Goal: Obtain resource: Obtain resource

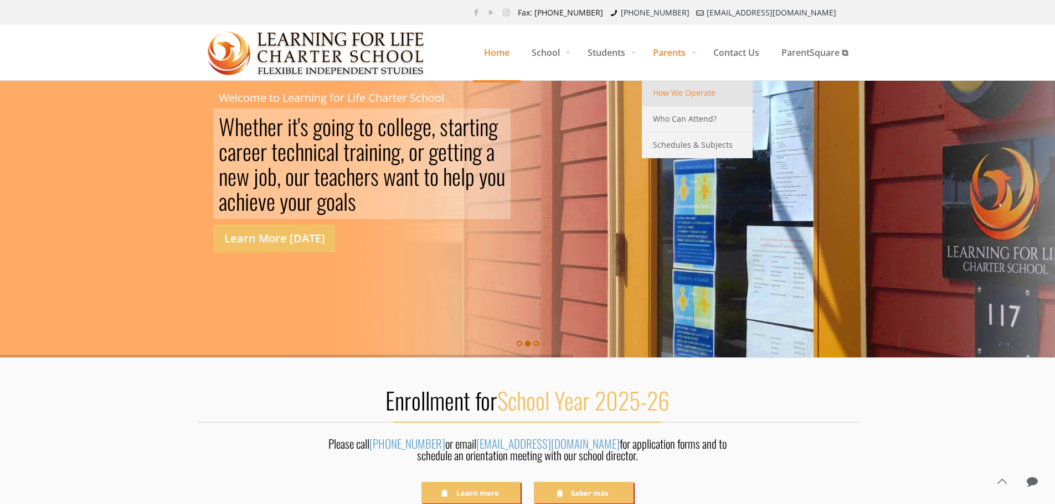
click at [693, 100] on link "How We Operate" at bounding box center [697, 93] width 111 height 26
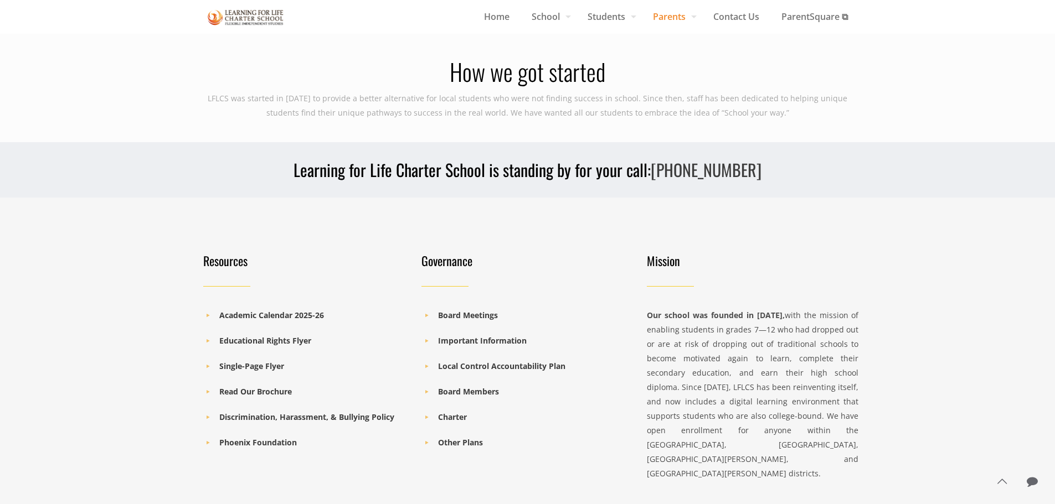
scroll to position [1286, 0]
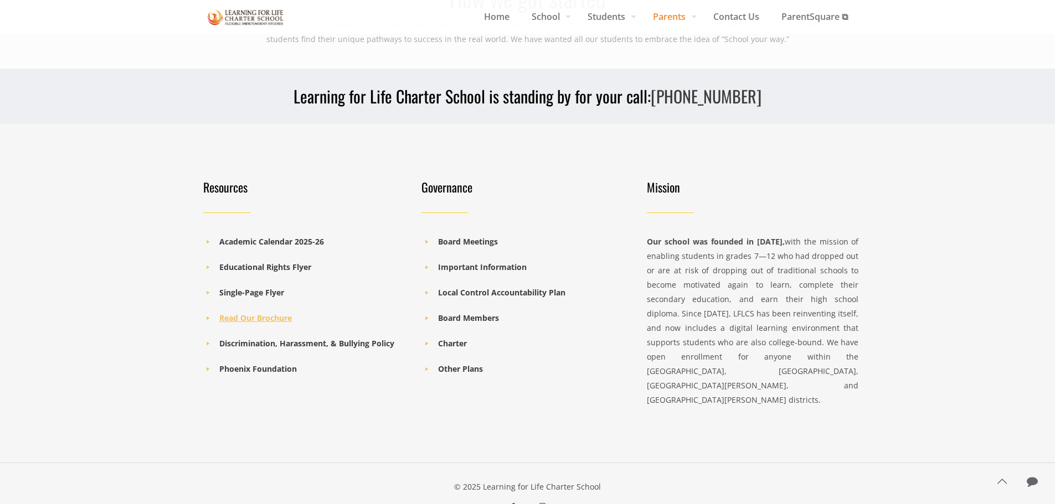
click at [271, 313] on b "Read Our Brochure" at bounding box center [255, 318] width 73 height 11
click at [247, 287] on b "Single-Page Flyer" at bounding box center [251, 292] width 65 height 11
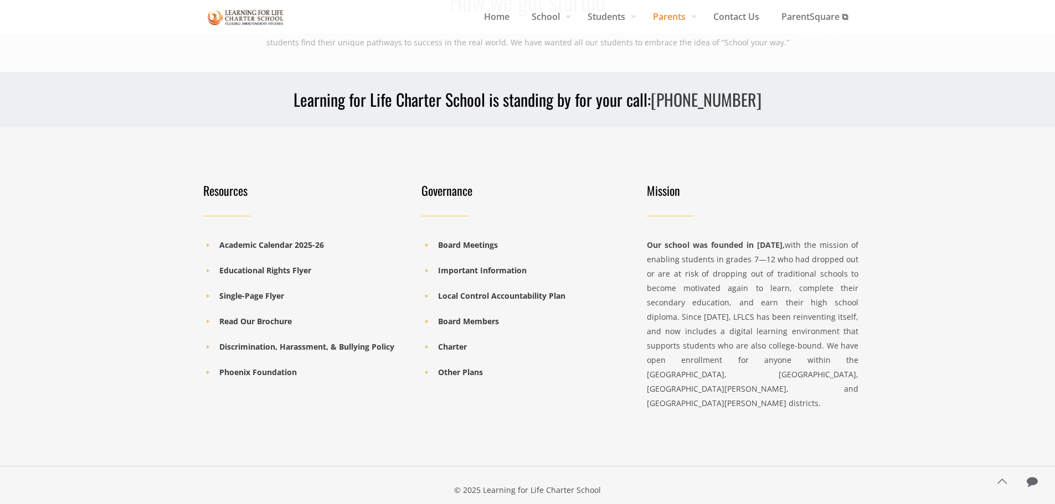
scroll to position [1230, 0]
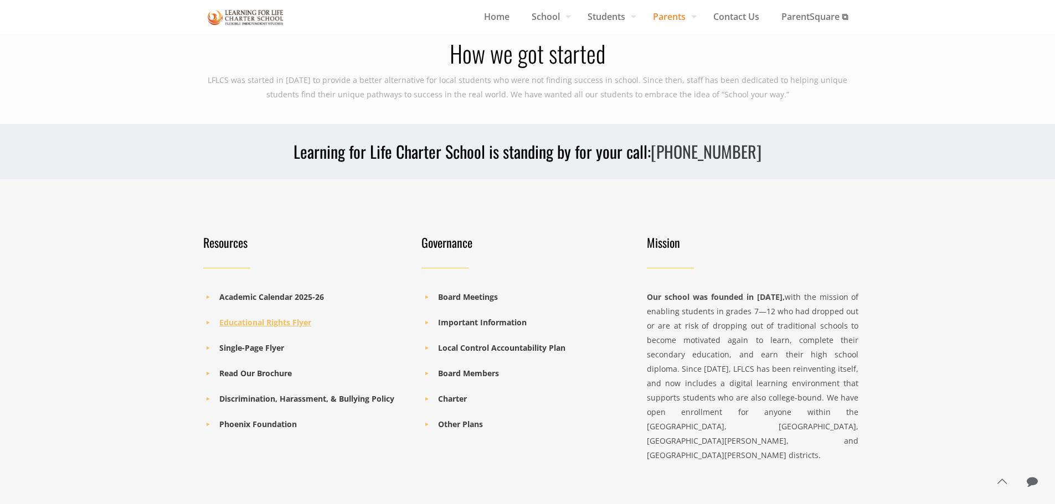
click at [244, 317] on b "Educational Rights Flyer" at bounding box center [265, 322] width 92 height 11
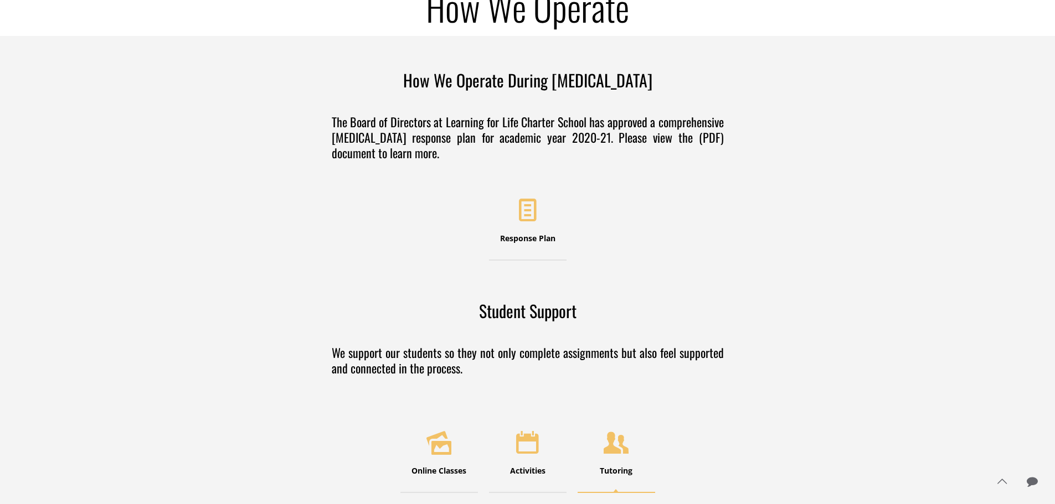
scroll to position [0, 0]
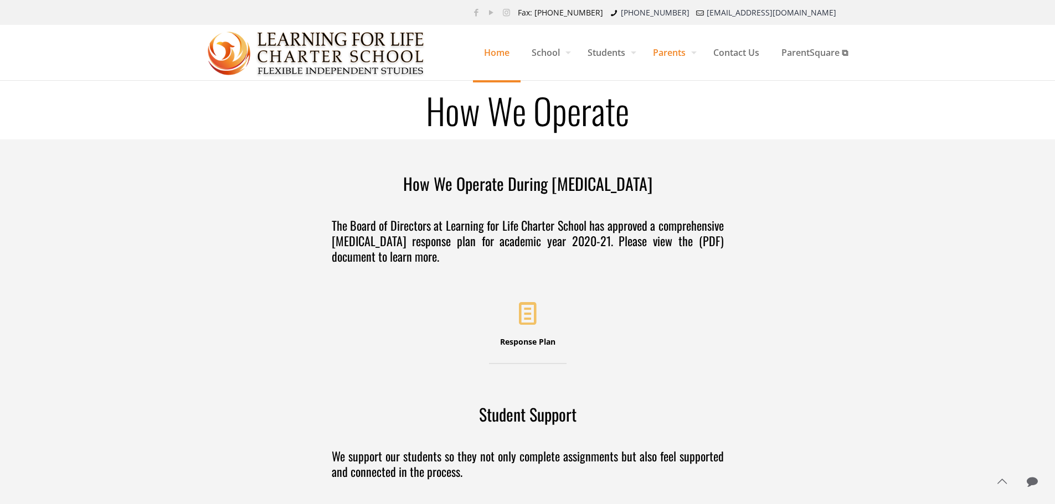
click at [482, 56] on span "Home" at bounding box center [497, 52] width 48 height 33
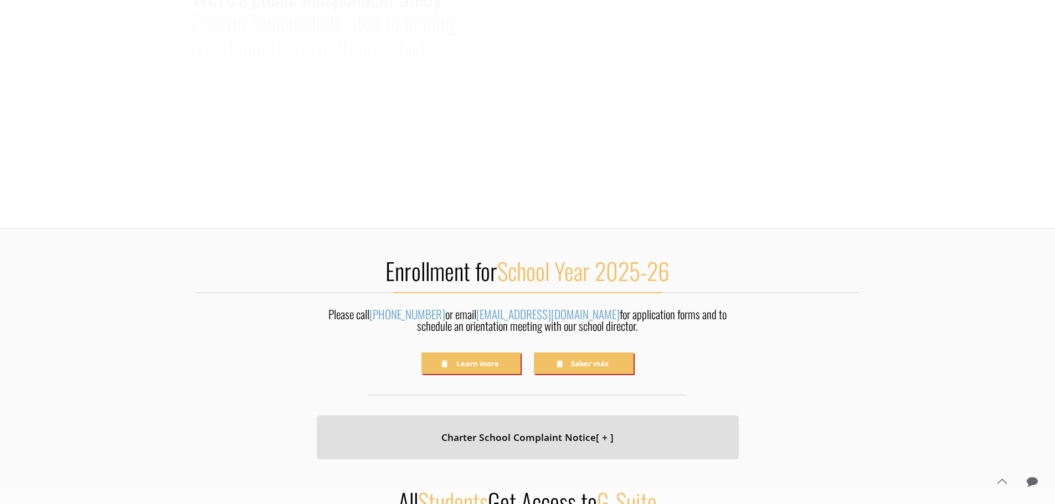
scroll to position [388, 0]
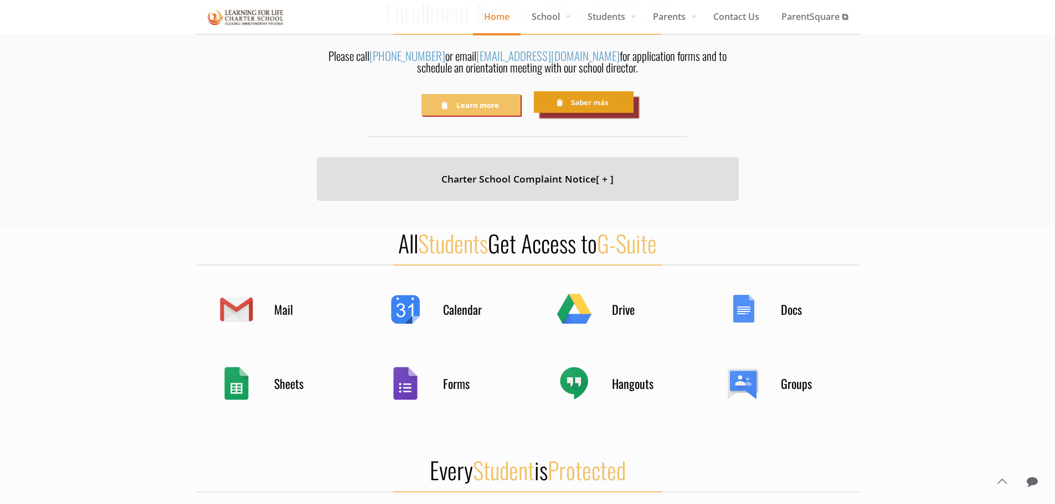
click at [582, 113] on link "Saber más" at bounding box center [583, 102] width 99 height 22
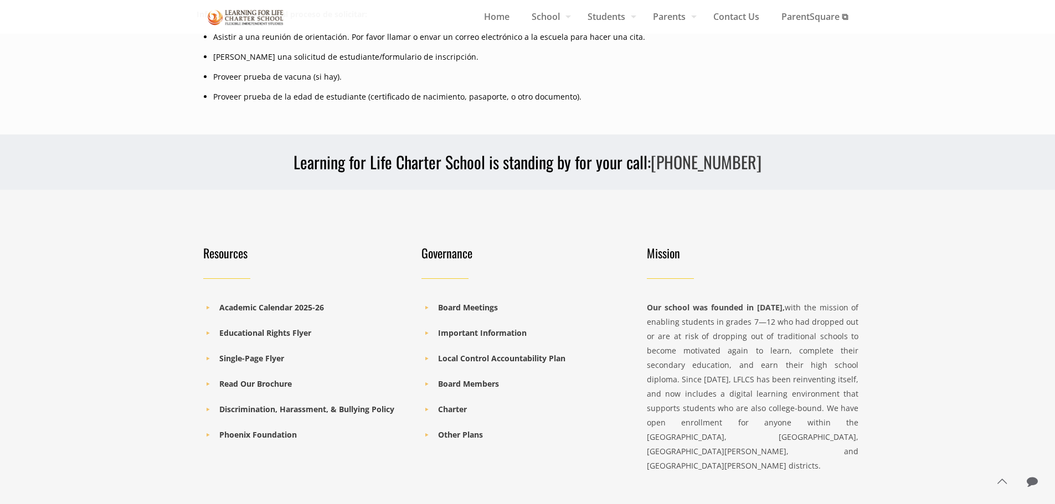
scroll to position [664, 0]
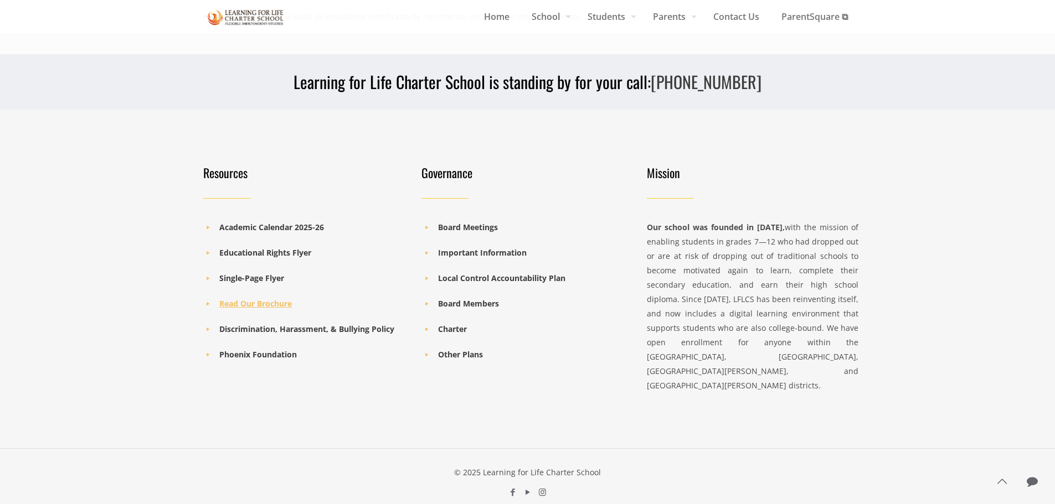
click at [250, 307] on b "Read Our Brochure" at bounding box center [255, 303] width 73 height 11
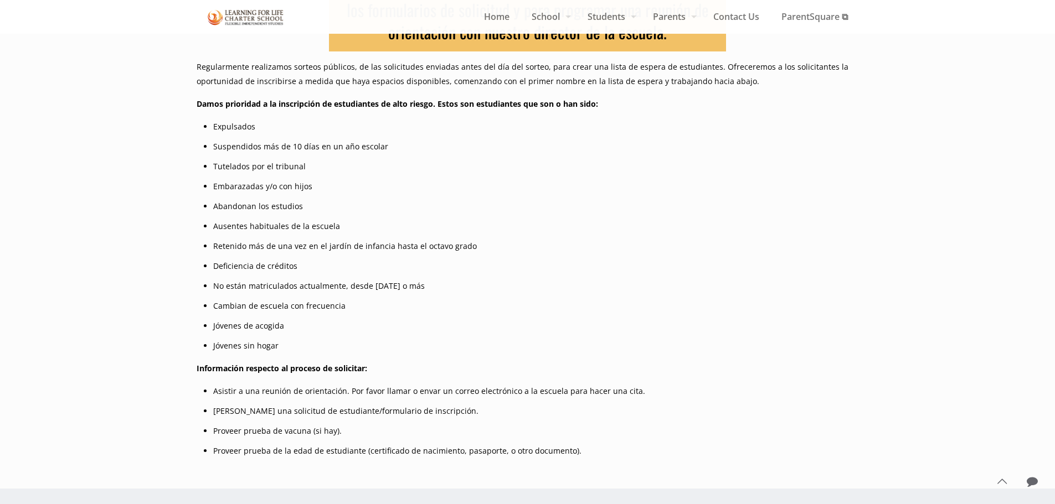
scroll to position [0, 0]
